Goal: Use online tool/utility: Utilize a website feature to perform a specific function

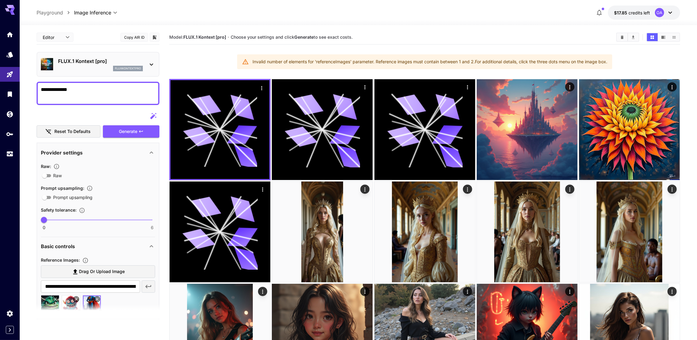
click at [68, 55] on div "FLUX.1 Kontext [pro] fluxkontextpro" at bounding box center [98, 64] width 114 height 19
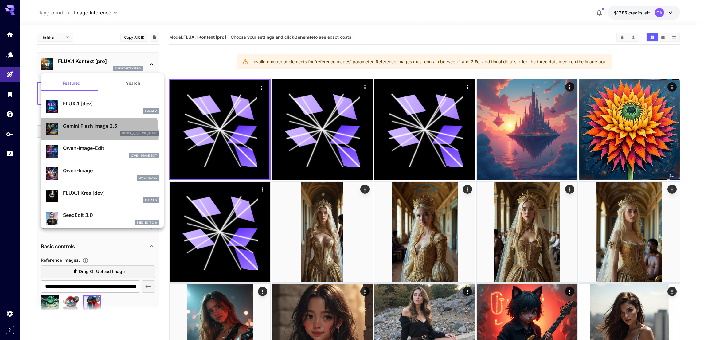
click at [84, 134] on div "gemini_2_5_flash_image" at bounding box center [111, 134] width 96 height 6
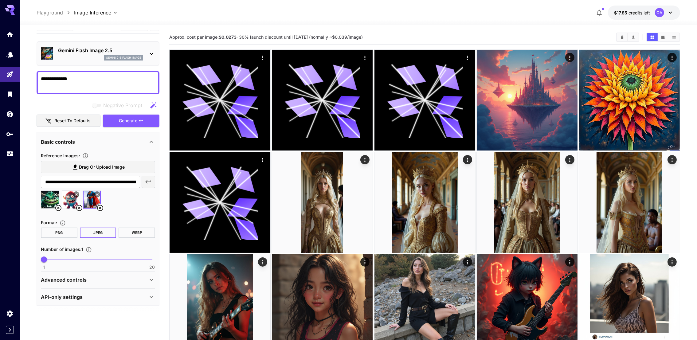
scroll to position [11, 0]
click at [58, 208] on icon at bounding box center [58, 207] width 7 height 7
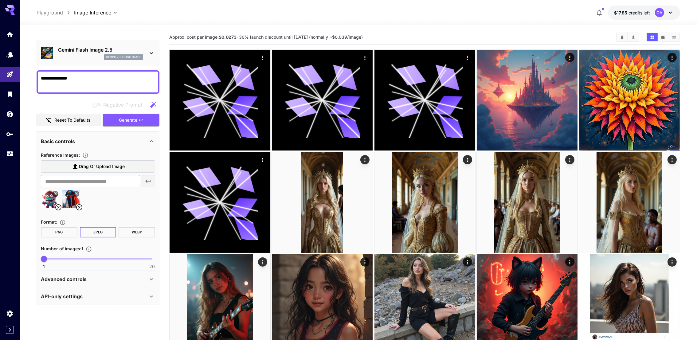
click at [59, 207] on icon at bounding box center [58, 207] width 6 height 6
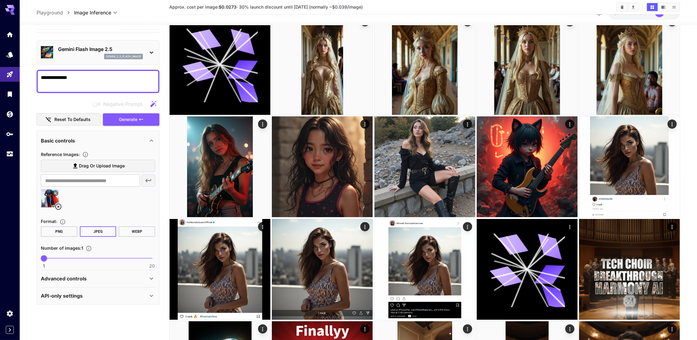
scroll to position [184, 0]
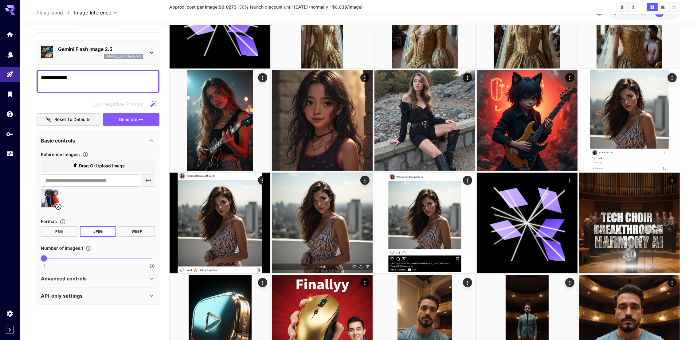
click at [78, 277] on p "Advanced controls" at bounding box center [64, 278] width 46 height 7
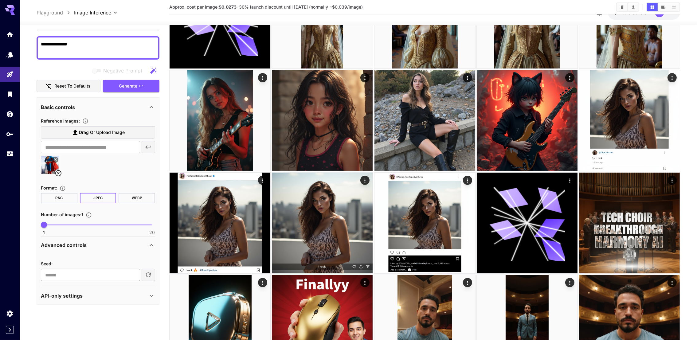
click at [78, 271] on input "number" at bounding box center [90, 275] width 99 height 12
click at [133, 273] on input "*" at bounding box center [90, 275] width 99 height 12
click at [133, 272] on input "*" at bounding box center [90, 275] width 99 height 12
type input "*"
click at [133, 272] on input "*" at bounding box center [90, 275] width 99 height 12
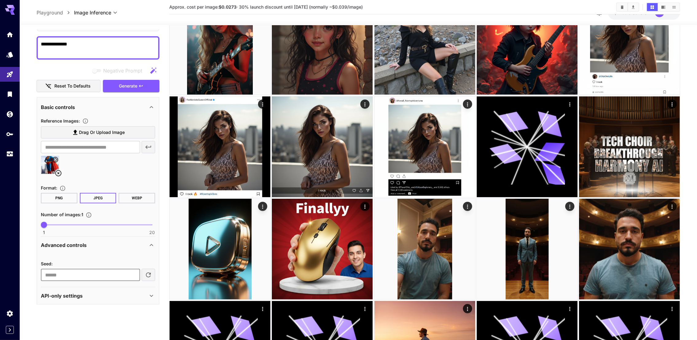
scroll to position [276, 0]
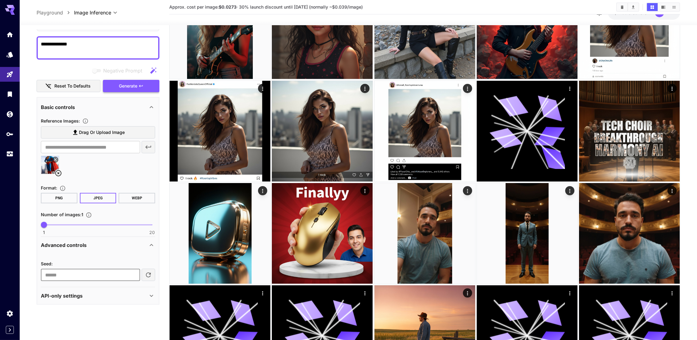
click at [129, 88] on span "Generate" at bounding box center [128, 86] width 18 height 8
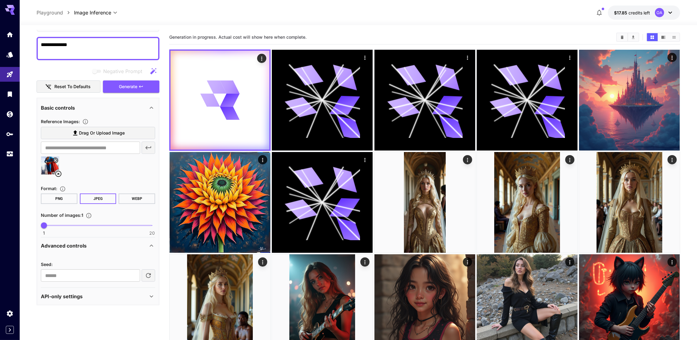
scroll to position [45, 0]
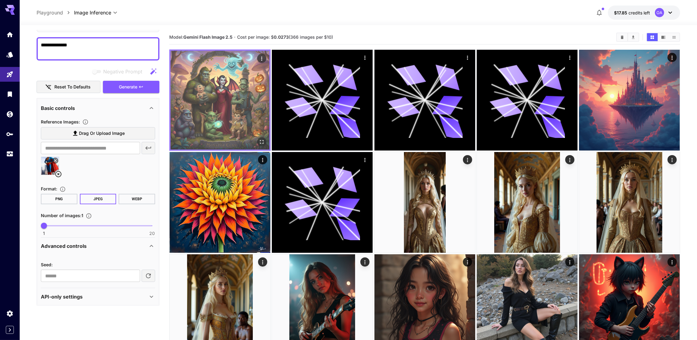
click at [263, 57] on icon "Actions" at bounding box center [262, 59] width 6 height 6
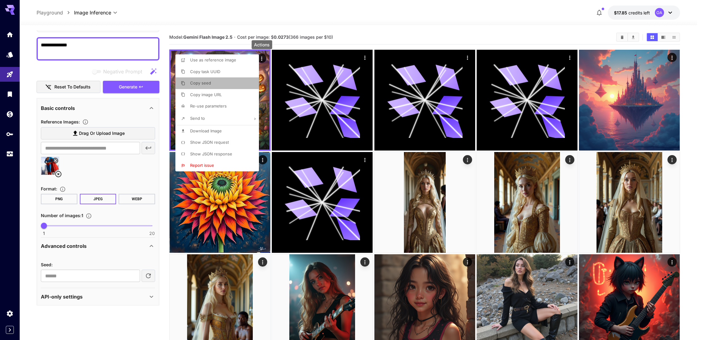
click at [210, 85] on span "Copy seed" at bounding box center [200, 82] width 21 height 5
click at [73, 275] on div at bounding box center [352, 170] width 704 height 340
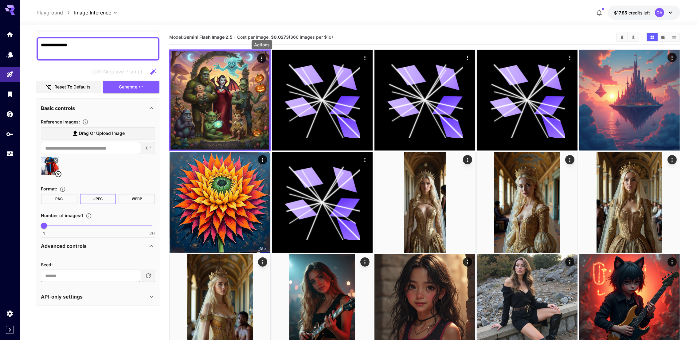
click at [76, 273] on input "*" at bounding box center [90, 276] width 99 height 12
paste input "*"
type input "*"
paste input "*"
click at [134, 273] on input "*" at bounding box center [90, 276] width 99 height 12
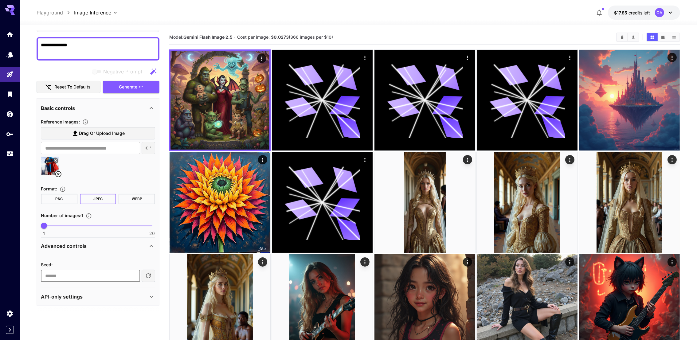
click at [134, 273] on input "*" at bounding box center [90, 276] width 99 height 12
type input "*"
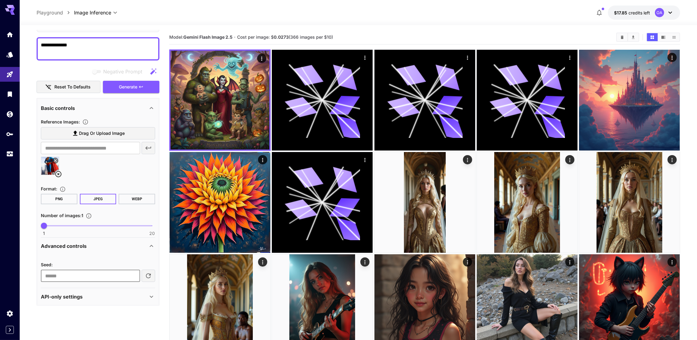
click at [134, 273] on input "*" at bounding box center [90, 276] width 99 height 12
click at [125, 90] on span "Generate" at bounding box center [128, 87] width 18 height 8
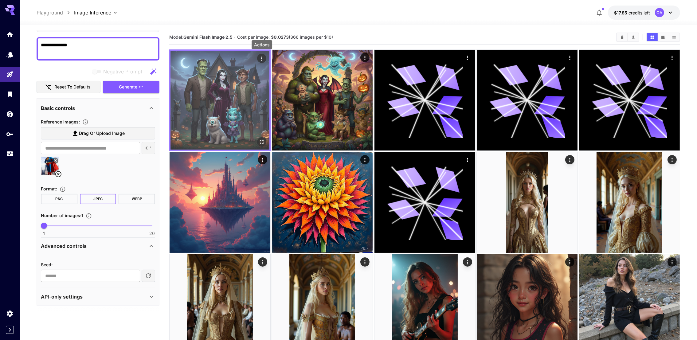
click at [261, 57] on icon "Actions" at bounding box center [262, 59] width 6 height 6
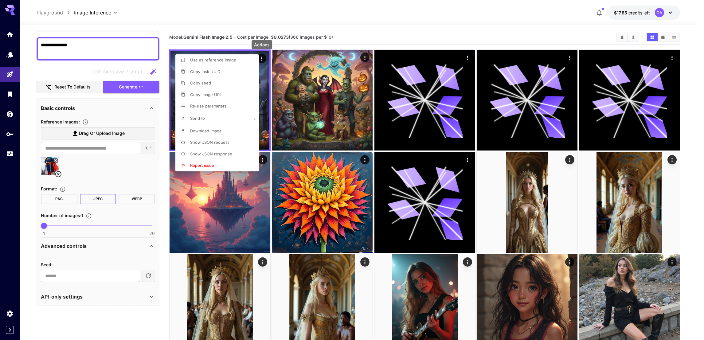
click at [210, 81] on span "Copy seed" at bounding box center [200, 82] width 21 height 5
click at [77, 174] on div at bounding box center [352, 170] width 704 height 340
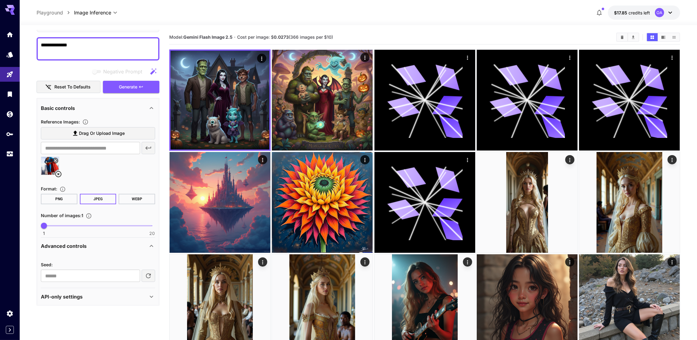
click at [58, 171] on icon at bounding box center [58, 174] width 7 height 7
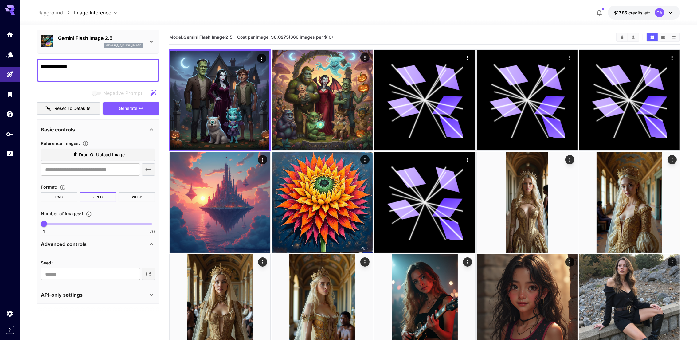
scroll to position [22, 0]
click at [93, 156] on span "Drag or upload image" at bounding box center [102, 157] width 46 height 8
click at [0, 0] on input "Drag or upload image" at bounding box center [0, 0] width 0 height 0
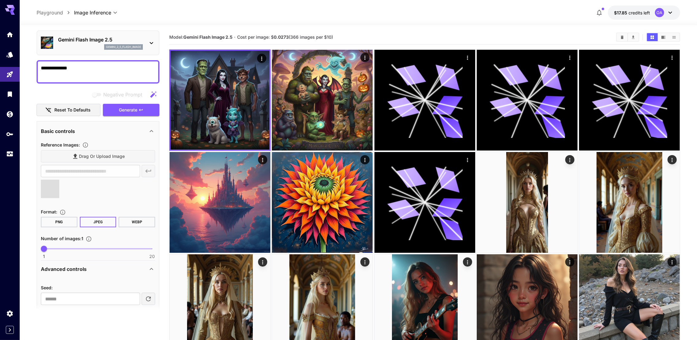
type input "**********"
drag, startPoint x: 73, startPoint y: 300, endPoint x: 31, endPoint y: 290, distance: 43.1
click at [146, 110] on button "Generate" at bounding box center [131, 110] width 57 height 13
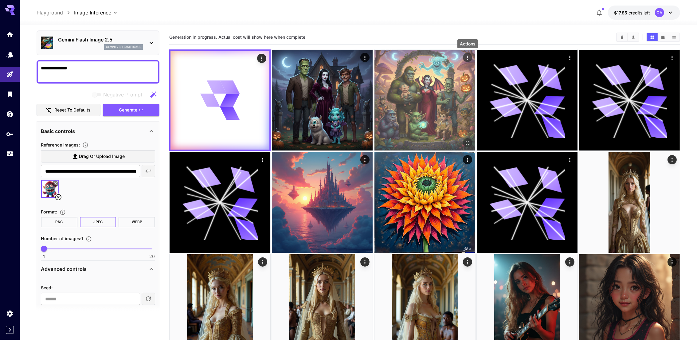
click at [465, 55] on icon "Actions" at bounding box center [468, 58] width 6 height 6
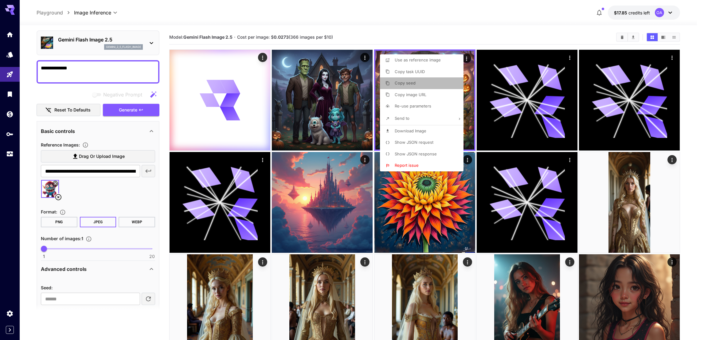
click at [404, 84] on span "Copy seed" at bounding box center [405, 82] width 21 height 5
click at [424, 27] on div at bounding box center [352, 170] width 704 height 340
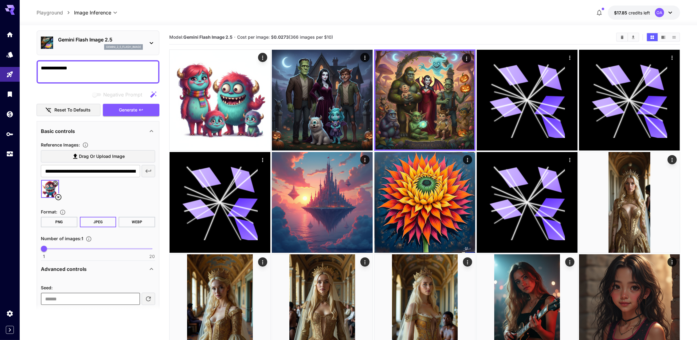
drag, startPoint x: 72, startPoint y: 298, endPoint x: 34, endPoint y: 293, distance: 38.5
paste input "number"
type input "*"
click at [139, 111] on icon "button" at bounding box center [141, 110] width 5 height 5
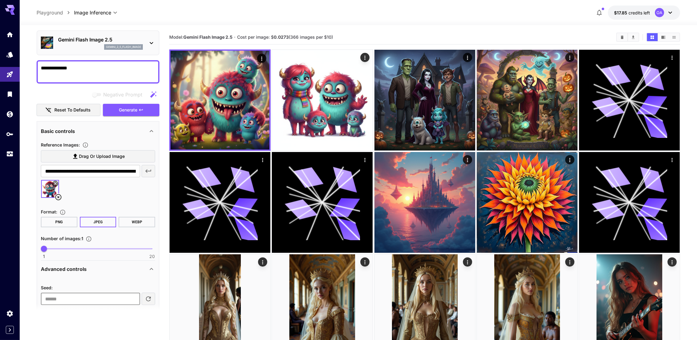
drag, startPoint x: 85, startPoint y: 296, endPoint x: 43, endPoint y: 289, distance: 42.6
click at [43, 289] on section "Seed : * ​" at bounding box center [98, 294] width 114 height 21
click at [116, 108] on button "Generate" at bounding box center [131, 110] width 57 height 13
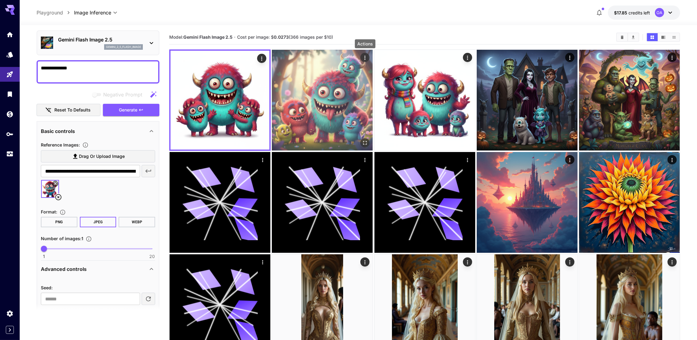
click at [366, 61] on button "Actions" at bounding box center [364, 57] width 9 height 9
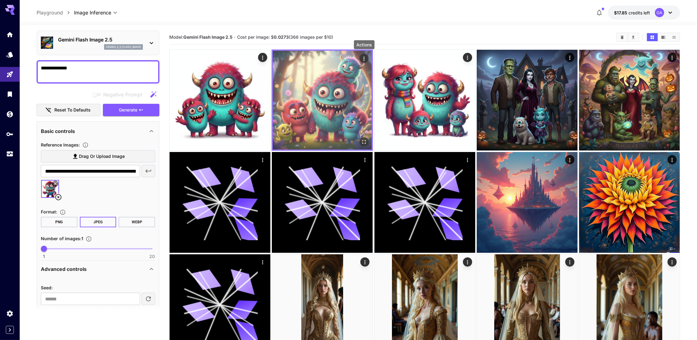
click at [363, 61] on icon "Actions" at bounding box center [364, 59] width 6 height 6
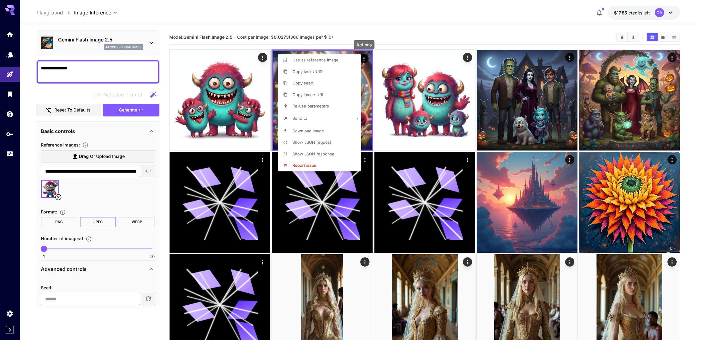
click at [315, 139] on li "Show JSON request" at bounding box center [321, 143] width 87 height 12
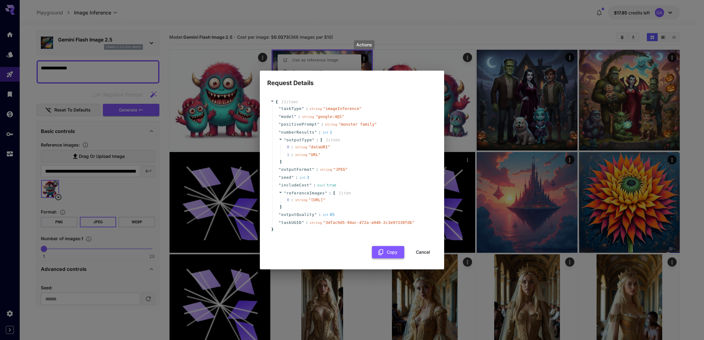
click at [383, 256] on icon "button" at bounding box center [381, 252] width 7 height 7
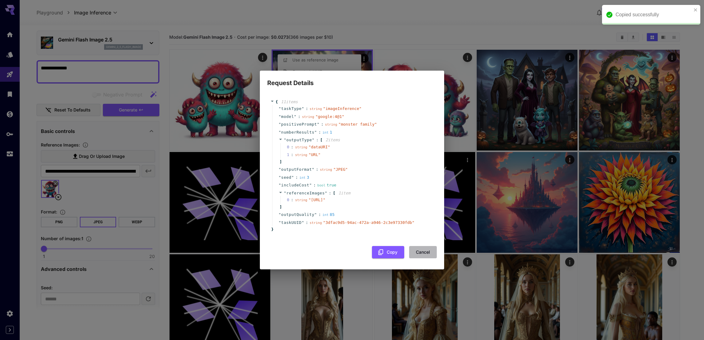
click at [428, 257] on button "Cancel" at bounding box center [423, 252] width 28 height 13
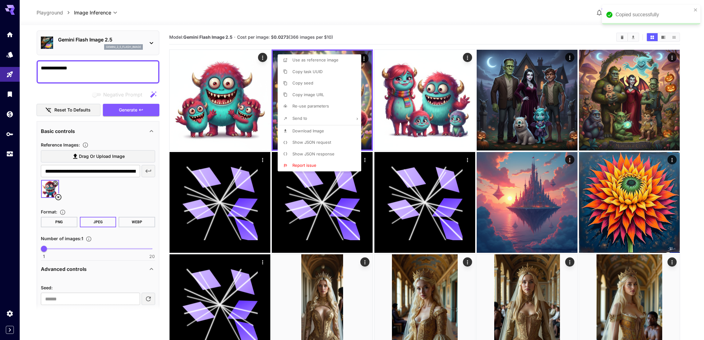
click at [408, 42] on div at bounding box center [352, 170] width 704 height 340
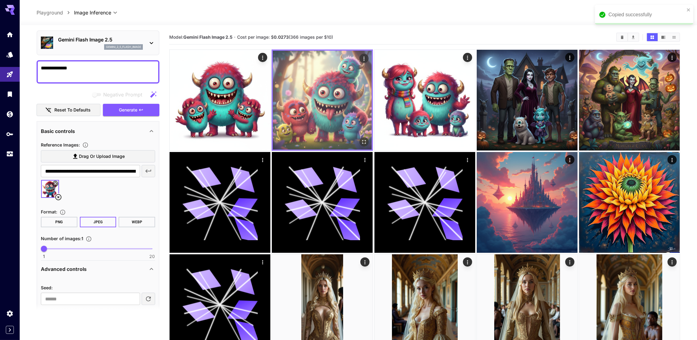
click at [366, 141] on icon "Open in fullscreen" at bounding box center [364, 142] width 4 height 4
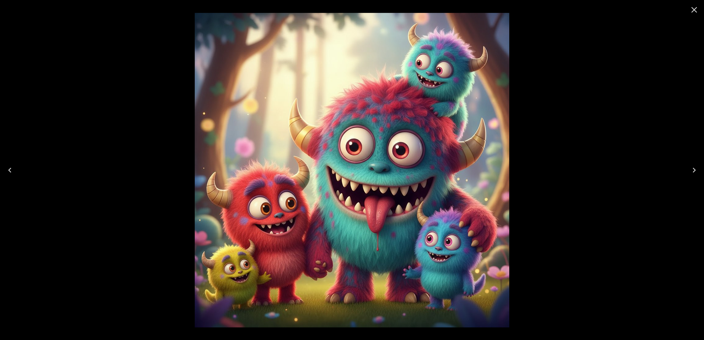
click at [537, 79] on div at bounding box center [352, 170] width 704 height 340
click at [697, 10] on button "Close" at bounding box center [694, 9] width 15 height 15
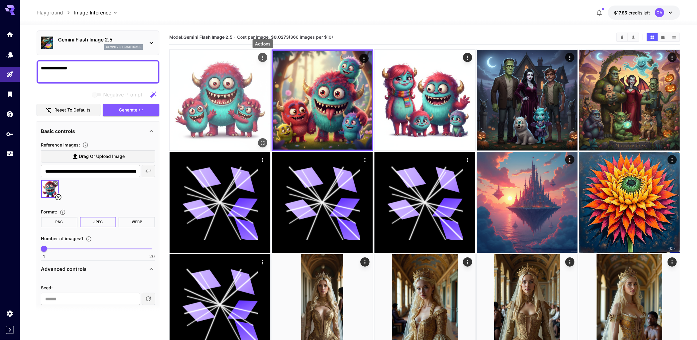
click at [259, 58] on button "Actions" at bounding box center [262, 57] width 9 height 9
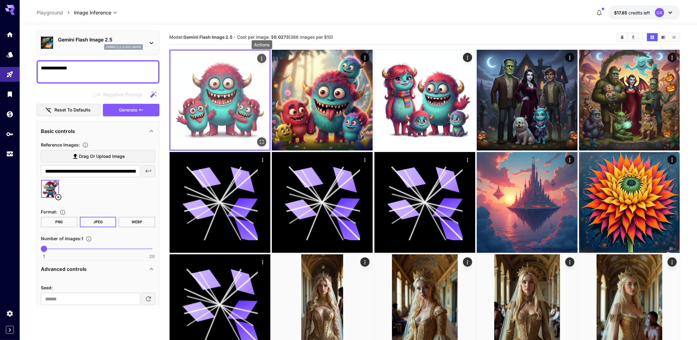
click at [262, 60] on icon "Actions" at bounding box center [262, 59] width 6 height 6
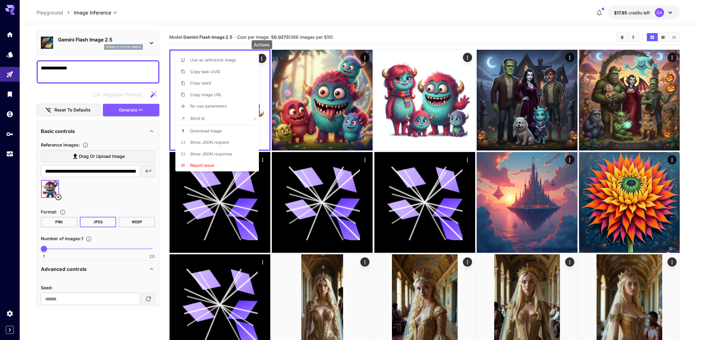
click at [138, 43] on div at bounding box center [352, 170] width 704 height 340
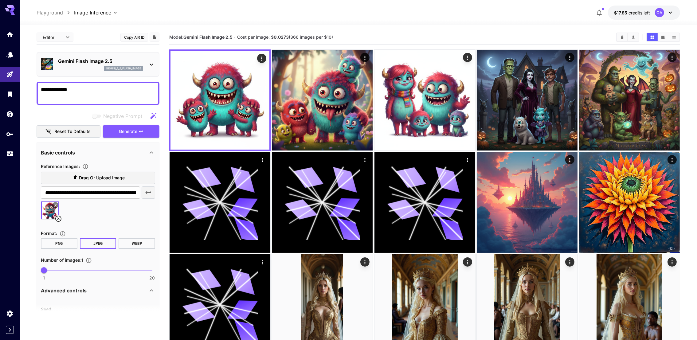
scroll to position [0, 0]
click at [141, 35] on button "Copy AIR ID" at bounding box center [134, 37] width 28 height 9
click at [567, 11] on div "**********" at bounding box center [359, 13] width 644 height 14
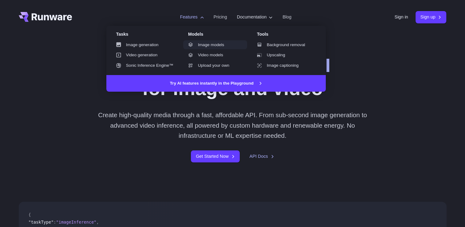
click at [212, 46] on link "Image models" at bounding box center [215, 44] width 64 height 9
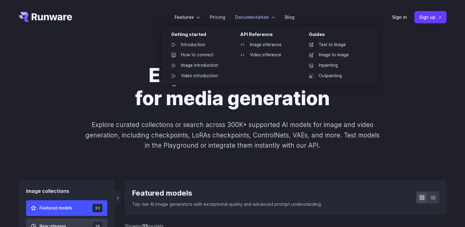
click at [248, 14] on li "Documentation Getting started Introduction How to connect Image introduction Vi…" at bounding box center [255, 17] width 50 height 17
click at [194, 46] on link "Introduction" at bounding box center [198, 44] width 64 height 9
